Goal: Find specific page/section: Find specific page/section

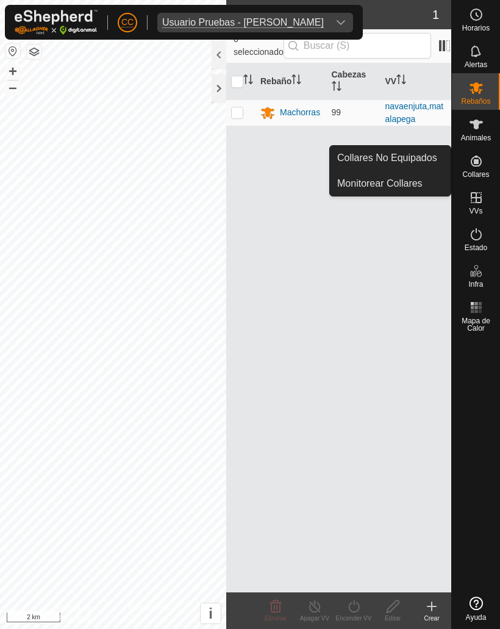
click at [168, 20] on div "Usuario Pruebas - [PERSON_NAME]" at bounding box center [243, 23] width 162 height 10
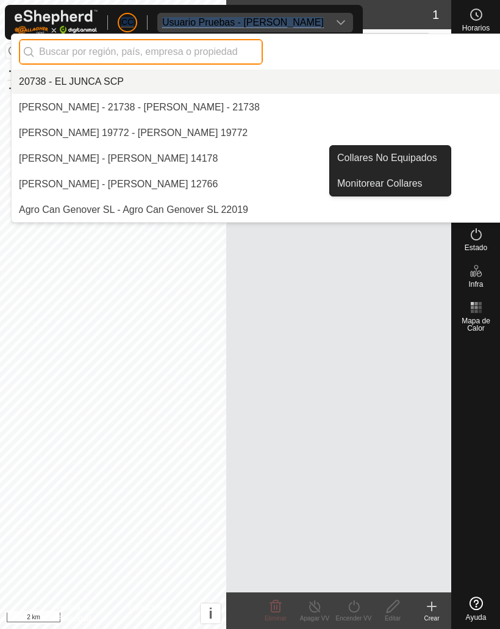
scroll to position [8808, 0]
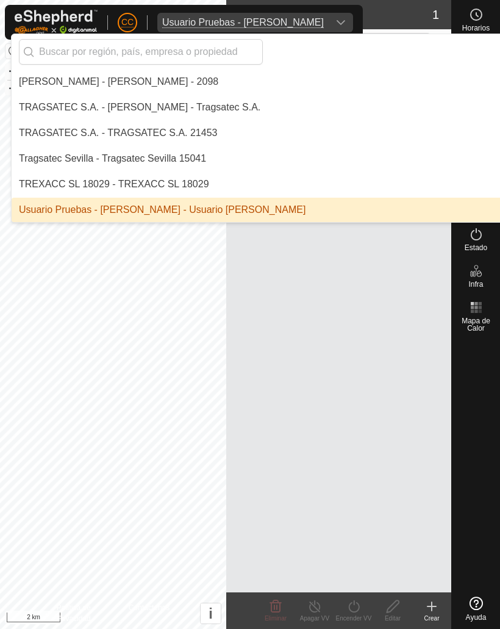
click at [305, 207] on div "Usuario Pruebas - [PERSON_NAME] - Usuario [PERSON_NAME]" at bounding box center [162, 209] width 287 height 15
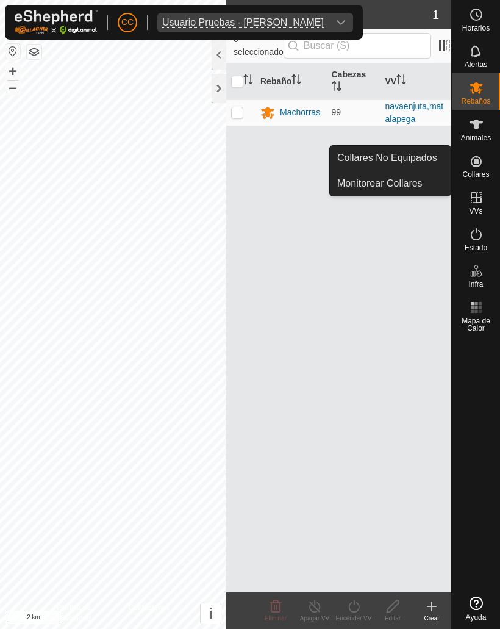
click at [430, 158] on span "Collares No Equipados" at bounding box center [387, 158] width 100 height 15
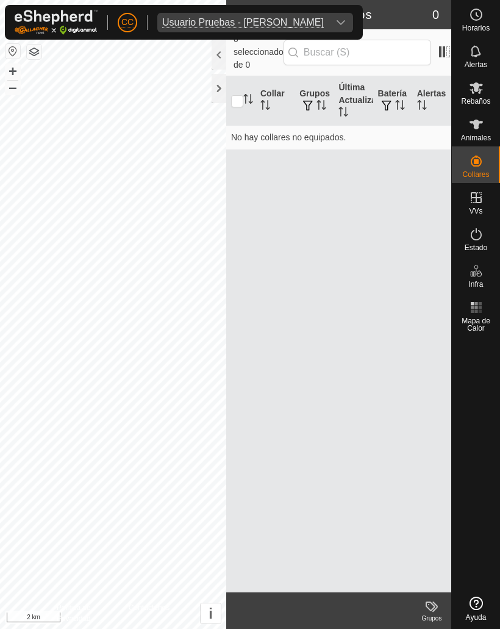
click at [299, 20] on div "Usuario Pruebas - [PERSON_NAME]" at bounding box center [243, 23] width 162 height 10
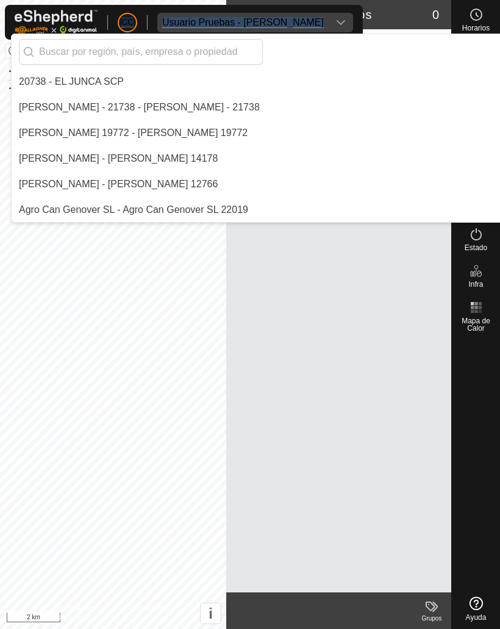
scroll to position [8808, 0]
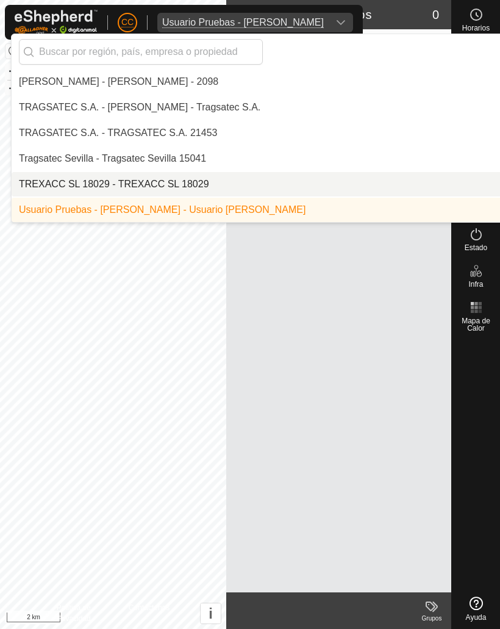
click at [140, 181] on div "TREXACC SL 18029 - TREXACC SL 18029" at bounding box center [114, 184] width 190 height 15
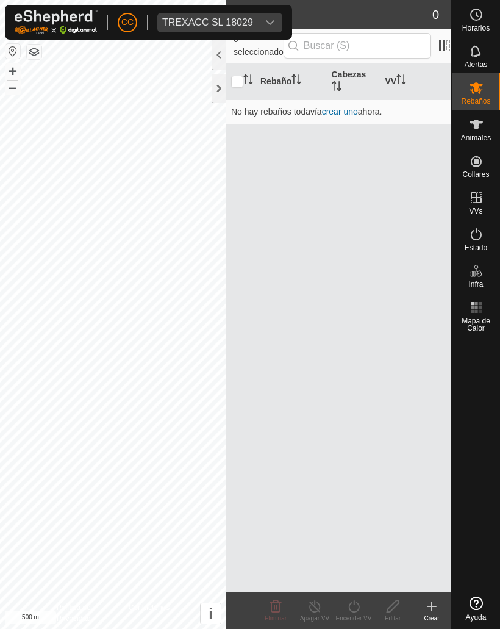
click at [229, 22] on div "TREXACC SL 18029" at bounding box center [207, 23] width 91 height 10
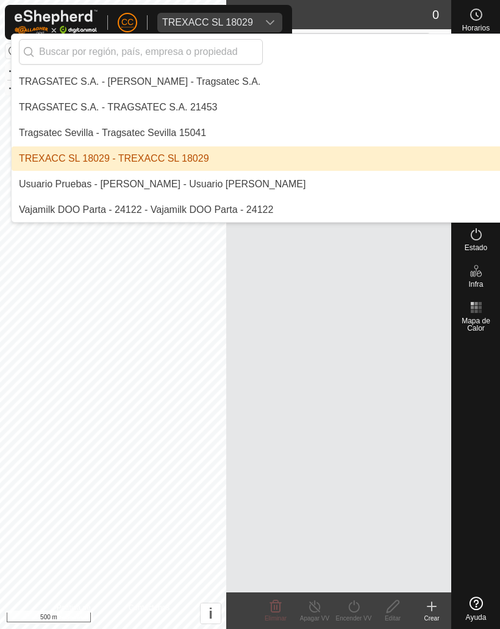
scroll to position [8841, 0]
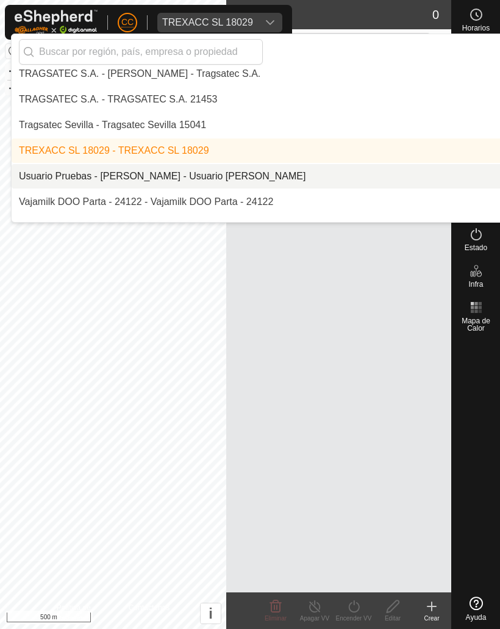
click at [131, 169] on div "Usuario Pruebas - [PERSON_NAME] - Usuario [PERSON_NAME]" at bounding box center [162, 176] width 287 height 15
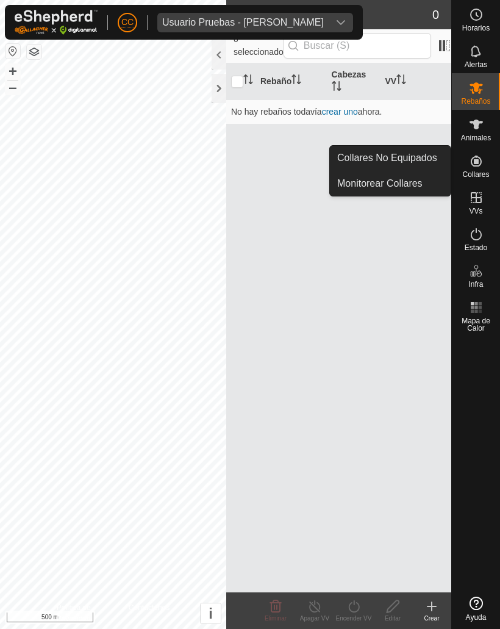
click at [426, 157] on span "Collares No Equipados" at bounding box center [387, 158] width 100 height 15
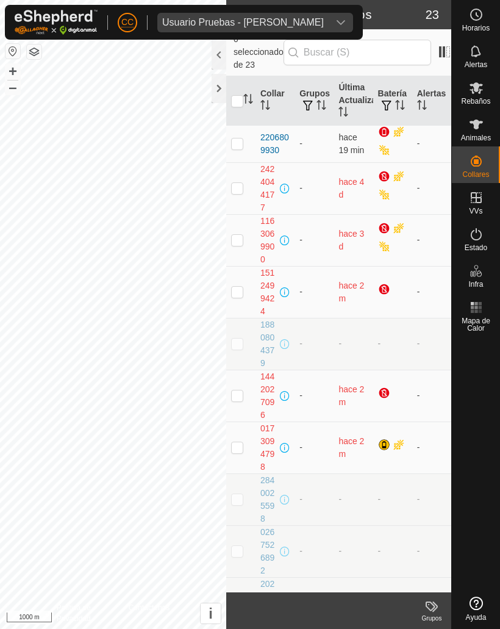
click at [309, 23] on div "Usuario Pruebas - [PERSON_NAME]" at bounding box center [243, 23] width 162 height 10
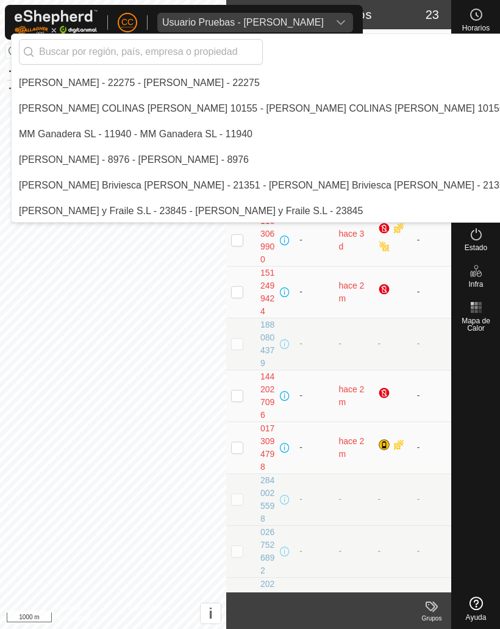
scroll to position [6988, 0]
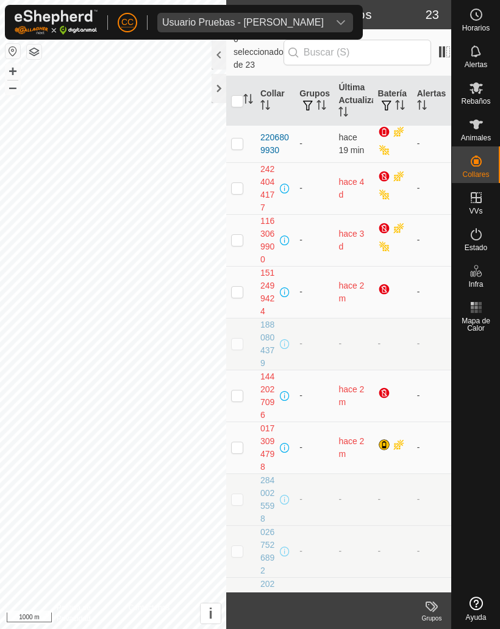
click at [318, 32] on span "Usuario Pruebas - [PERSON_NAME]" at bounding box center [242, 23] width 171 height 20
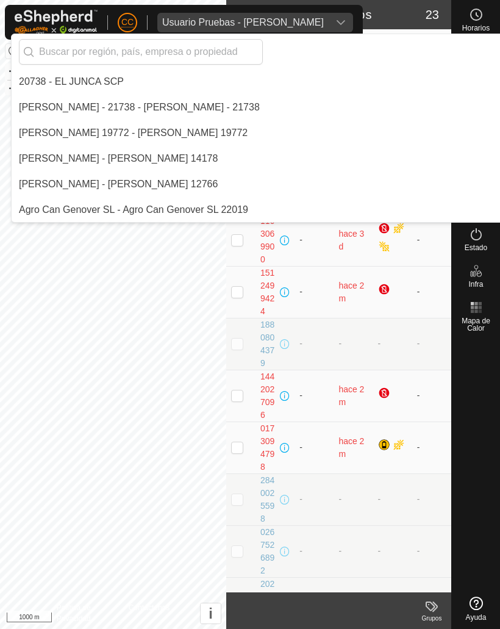
scroll to position [8808, 0]
